Goal: Navigation & Orientation: Go to known website

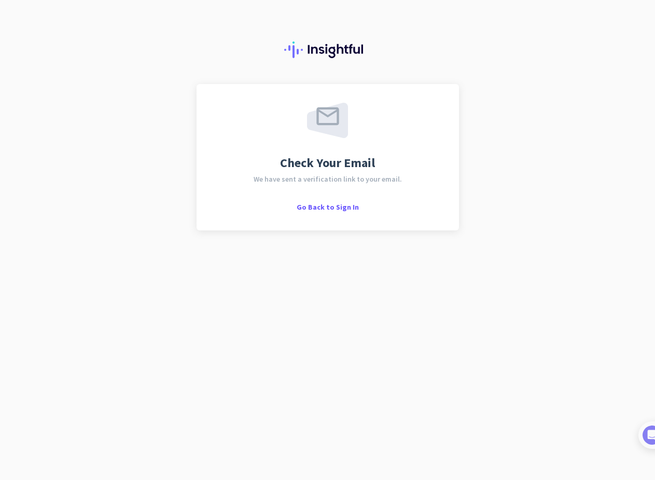
drag, startPoint x: 344, startPoint y: 132, endPoint x: 379, endPoint y: 47, distance: 91.4
click at [344, 132] on img at bounding box center [327, 120] width 41 height 35
click at [324, 207] on span "Go Back to Sign In" at bounding box center [328, 206] width 62 height 9
click at [330, 203] on span "Go Back to Sign In" at bounding box center [328, 206] width 62 height 9
